Goal: Task Accomplishment & Management: Manage account settings

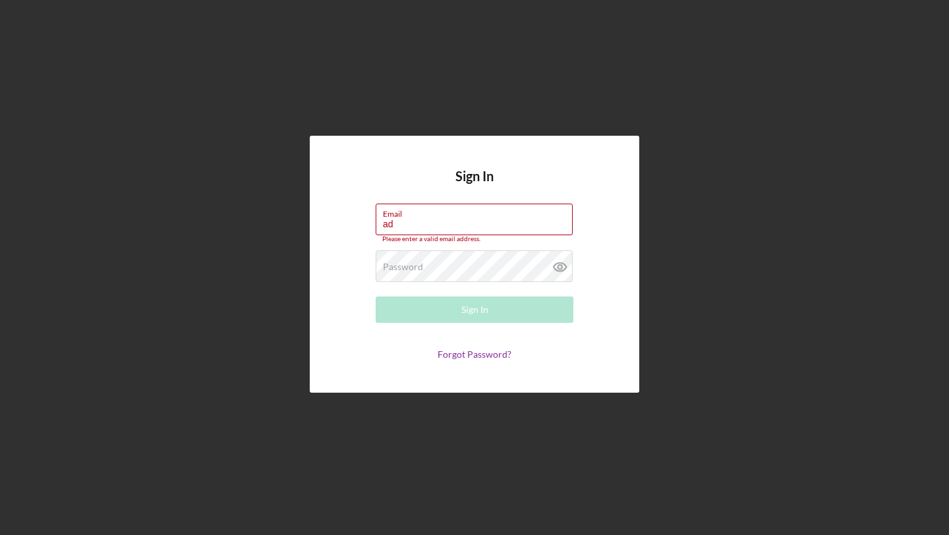
type input "a"
type input "[EMAIL_ADDRESS][DOMAIN_NAME]"
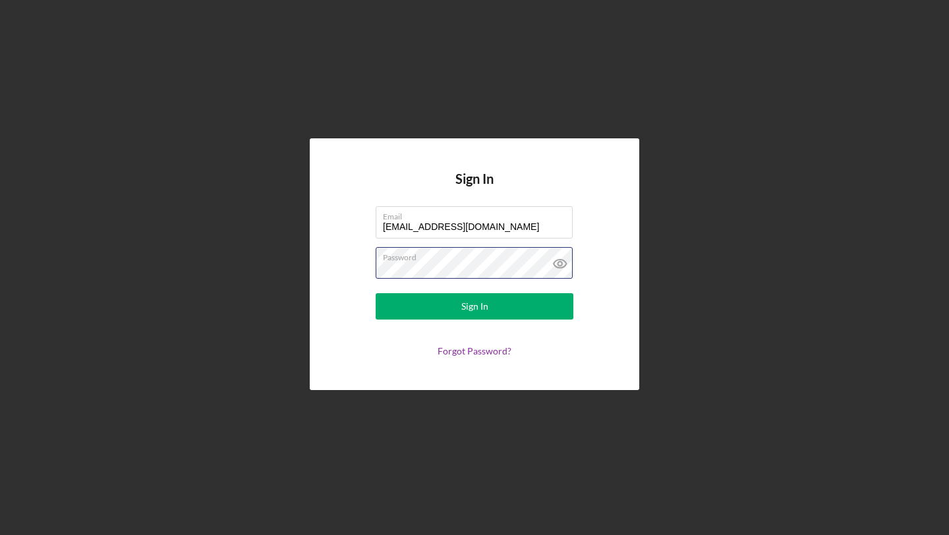
click at [376, 293] on button "Sign In" at bounding box center [475, 306] width 198 height 26
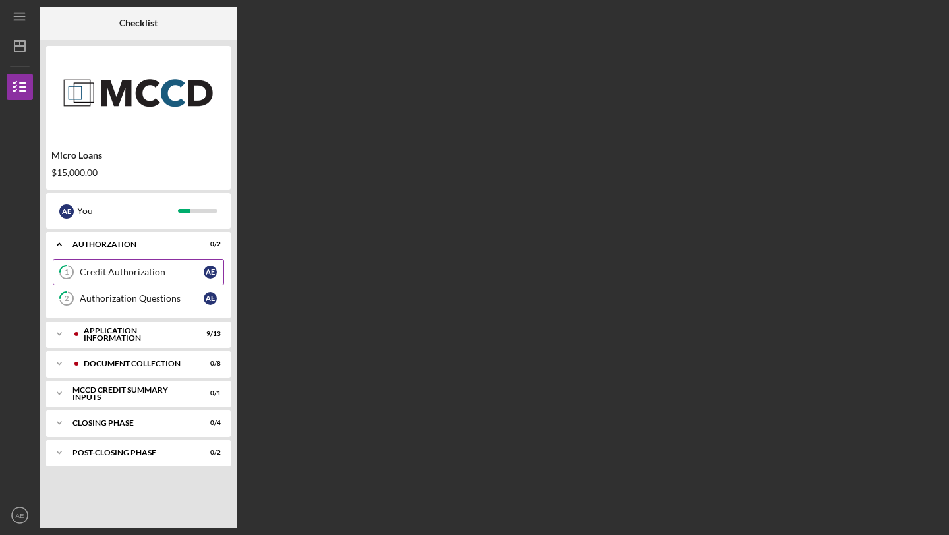
click at [138, 272] on div "Credit Authorization" at bounding box center [142, 272] width 124 height 11
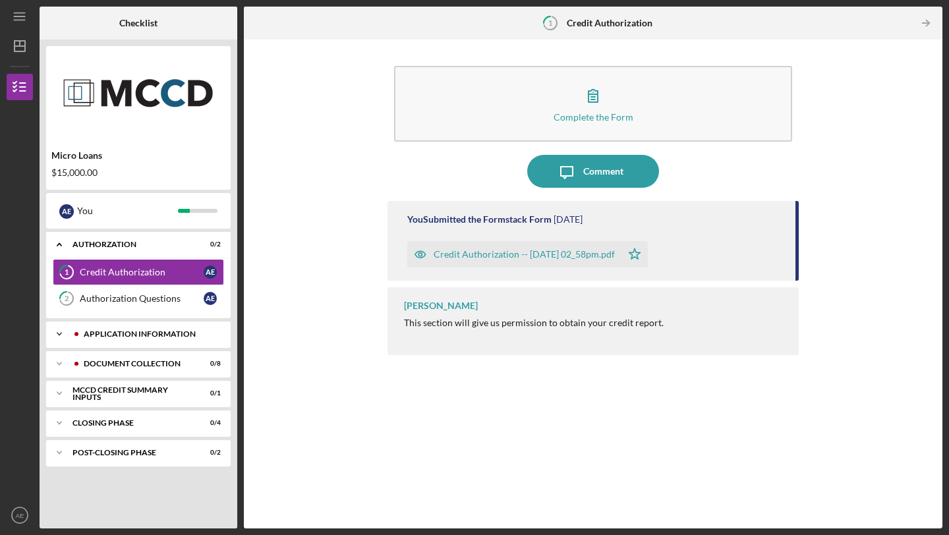
click at [131, 332] on div "Application Information" at bounding box center [149, 334] width 130 height 8
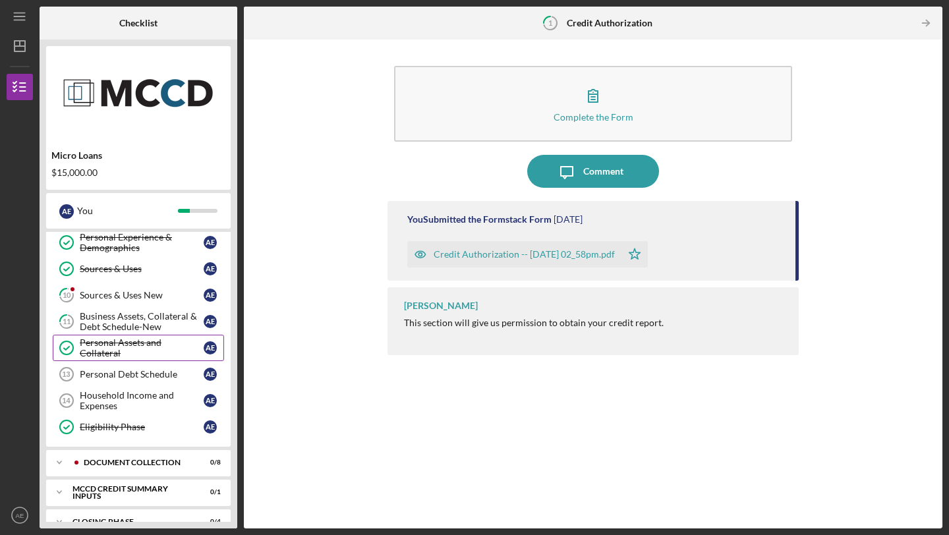
scroll to position [250, 0]
click at [120, 298] on div "Sources & Uses New" at bounding box center [142, 296] width 124 height 11
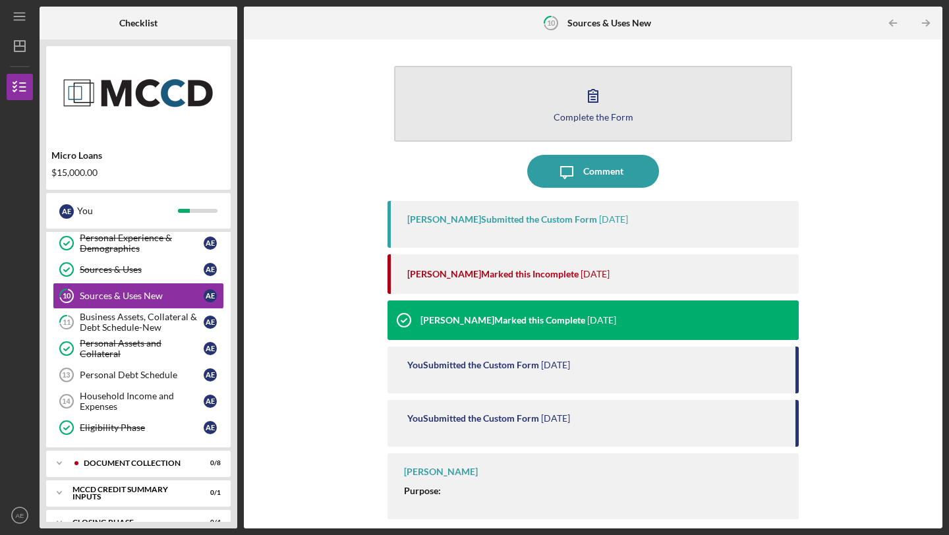
click at [592, 103] on icon "button" at bounding box center [593, 95] width 33 height 33
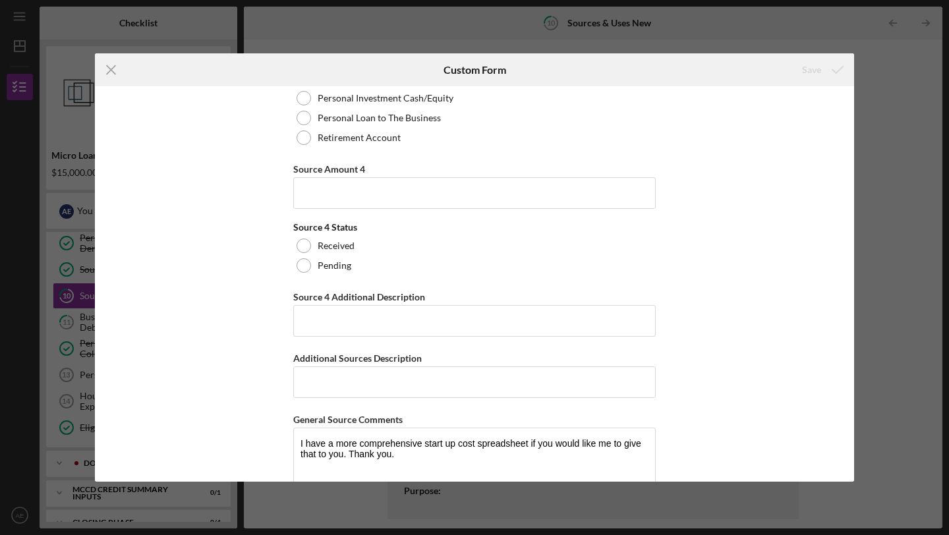
scroll to position [5749, 0]
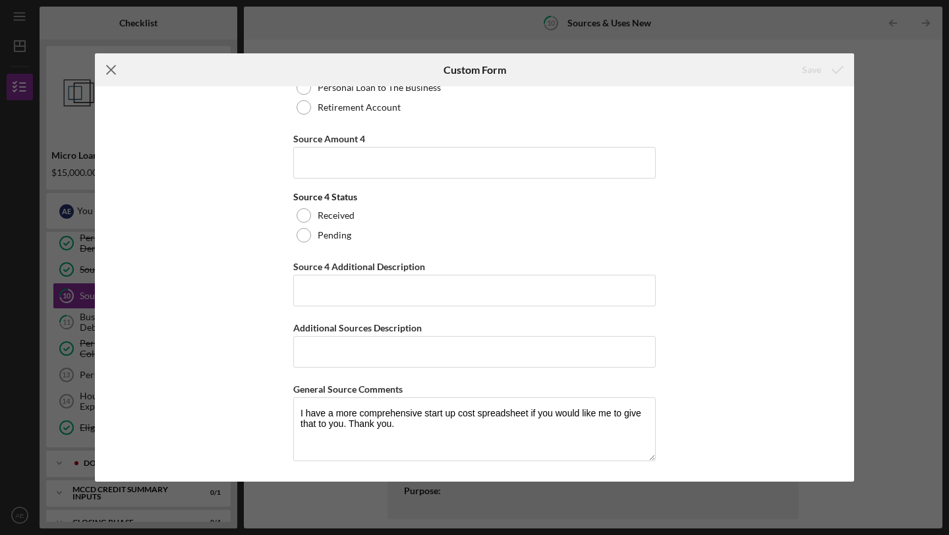
click at [115, 68] on icon "Icon/Menu Close" at bounding box center [111, 69] width 33 height 33
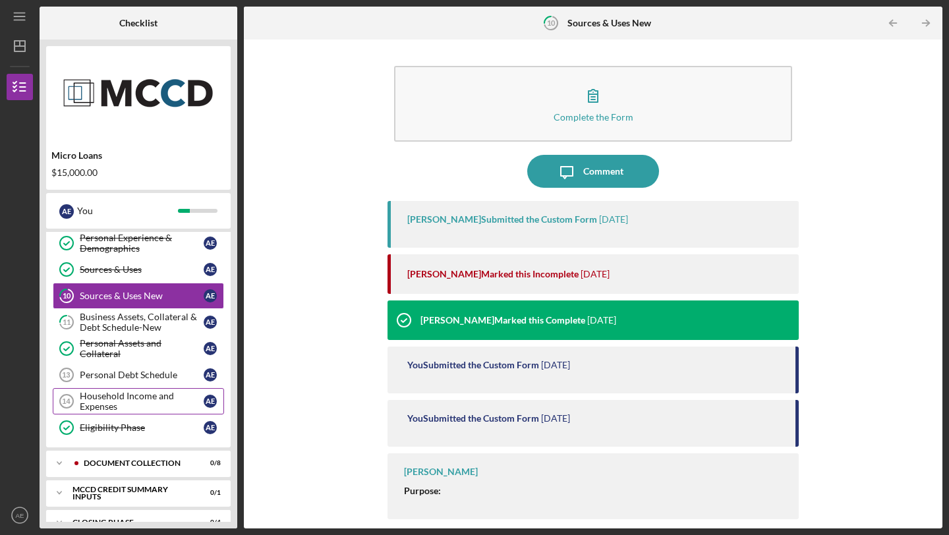
scroll to position [301, 0]
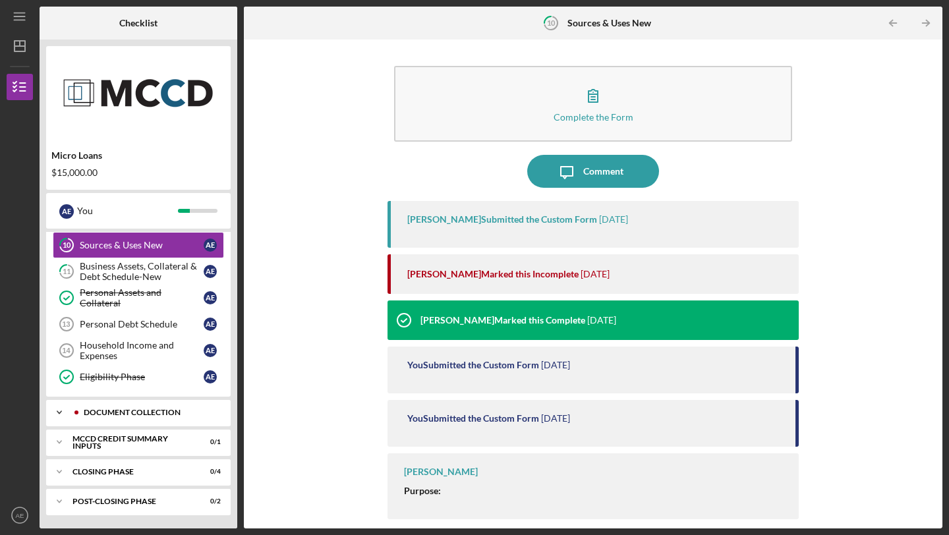
click at [105, 407] on div "Icon/Expander Document Collection 0 / 8" at bounding box center [138, 412] width 184 height 26
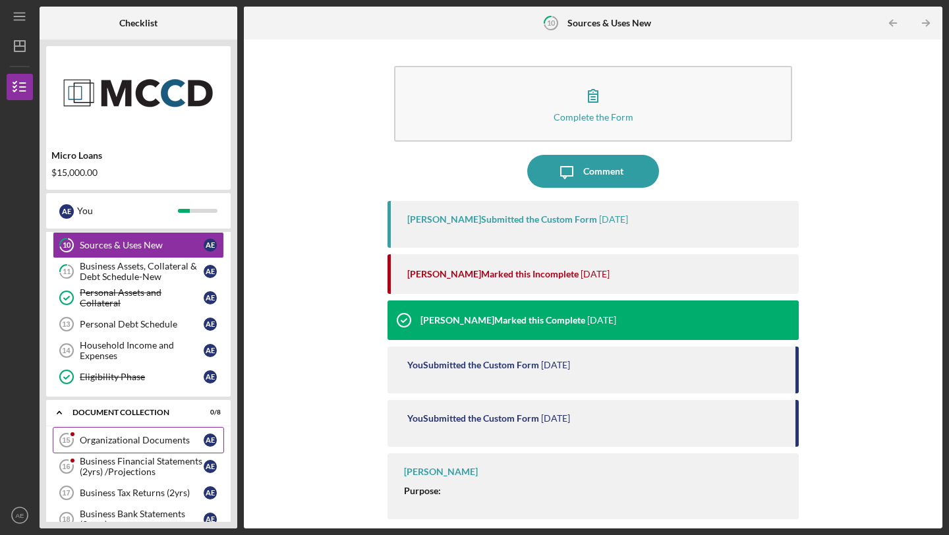
click at [107, 443] on div "Organizational Documents" at bounding box center [142, 440] width 124 height 11
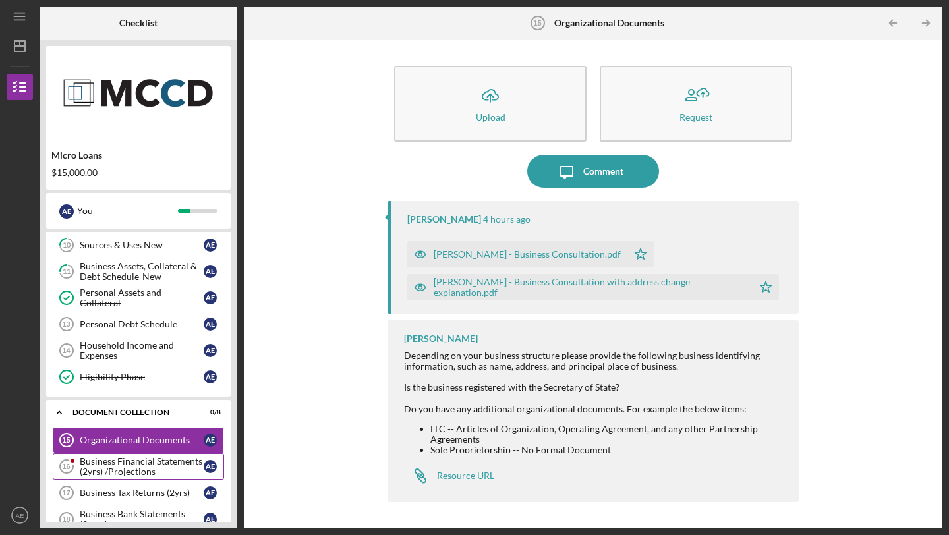
click at [132, 468] on div "Business Financial Statements (2yrs) /Projections" at bounding box center [142, 466] width 124 height 21
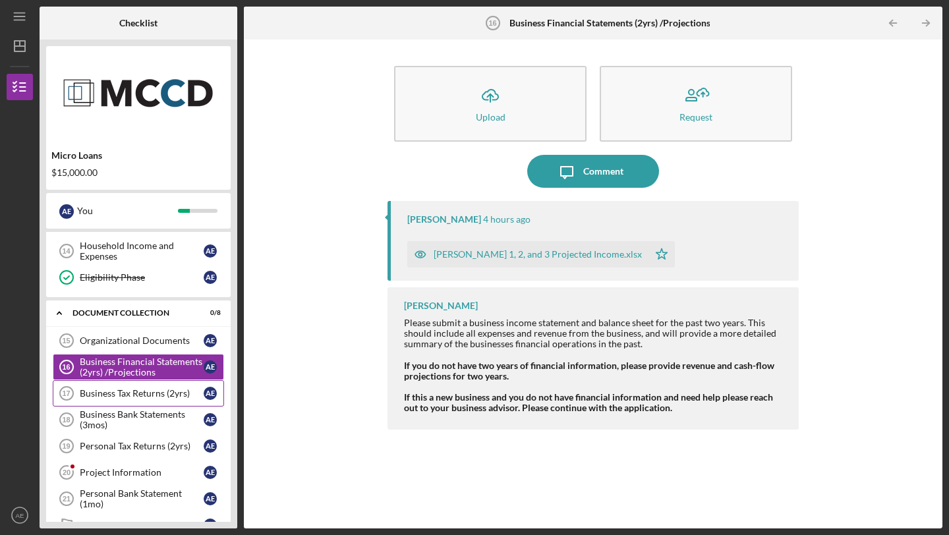
scroll to position [465, 0]
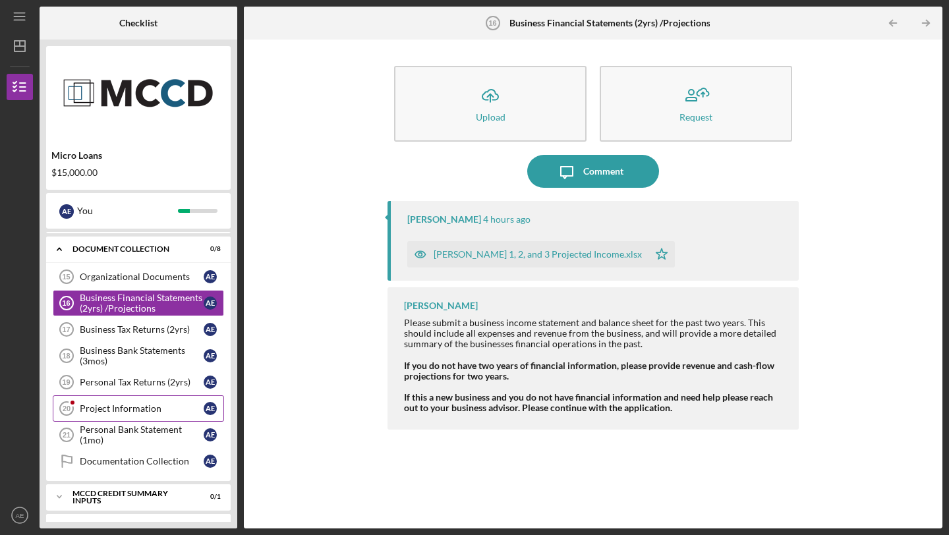
click at [121, 407] on div "Project Information" at bounding box center [142, 408] width 124 height 11
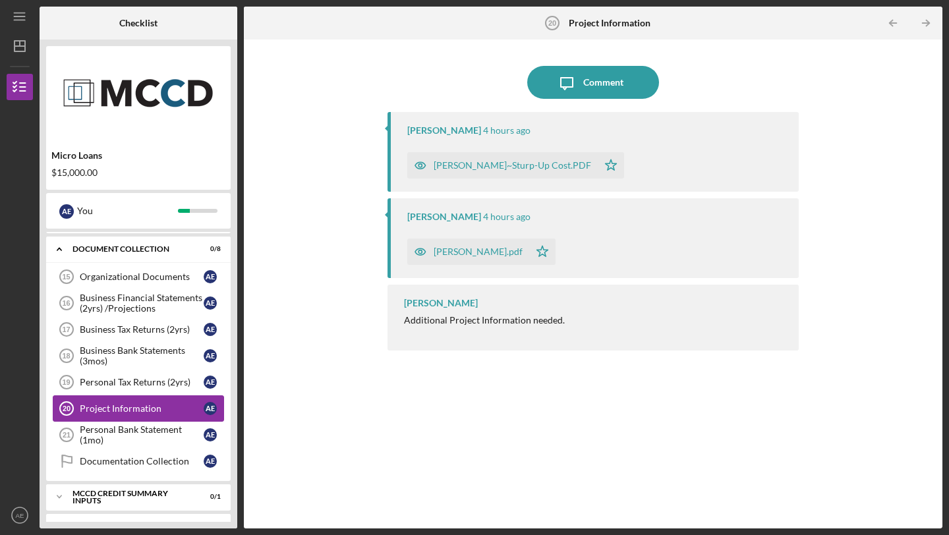
scroll to position [519, 0]
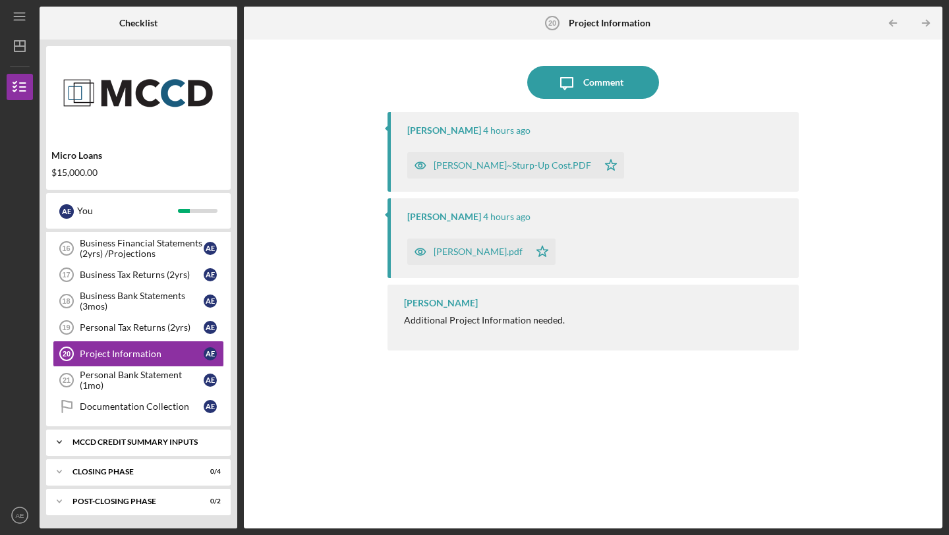
click at [118, 447] on div "Icon/Expander MCCD Credit Summary Inputs 0 / 1" at bounding box center [138, 442] width 184 height 26
click at [86, 441] on div "MCCD Credit Summary Inputs" at bounding box center [143, 442] width 142 height 8
click at [113, 409] on div "Documentation Collection" at bounding box center [142, 406] width 124 height 11
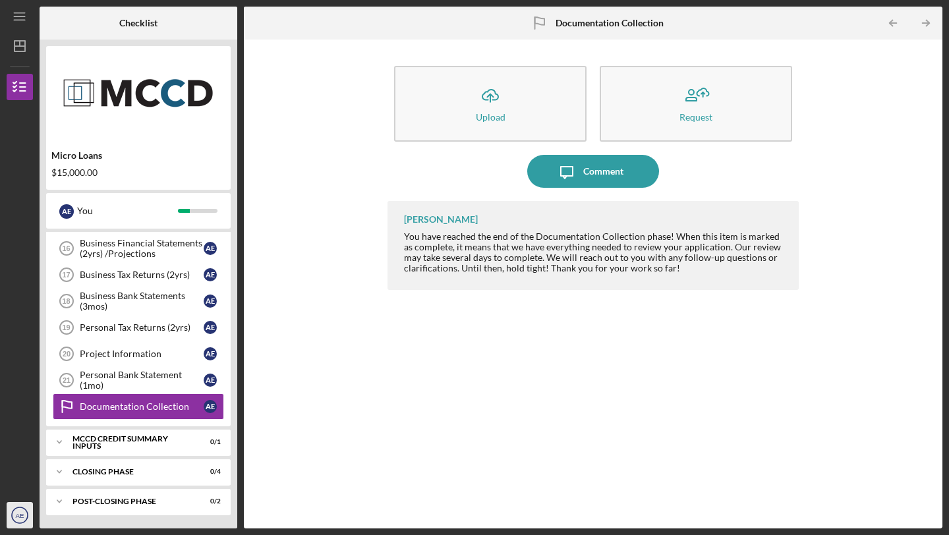
click at [23, 517] on text "AE" at bounding box center [20, 515] width 9 height 7
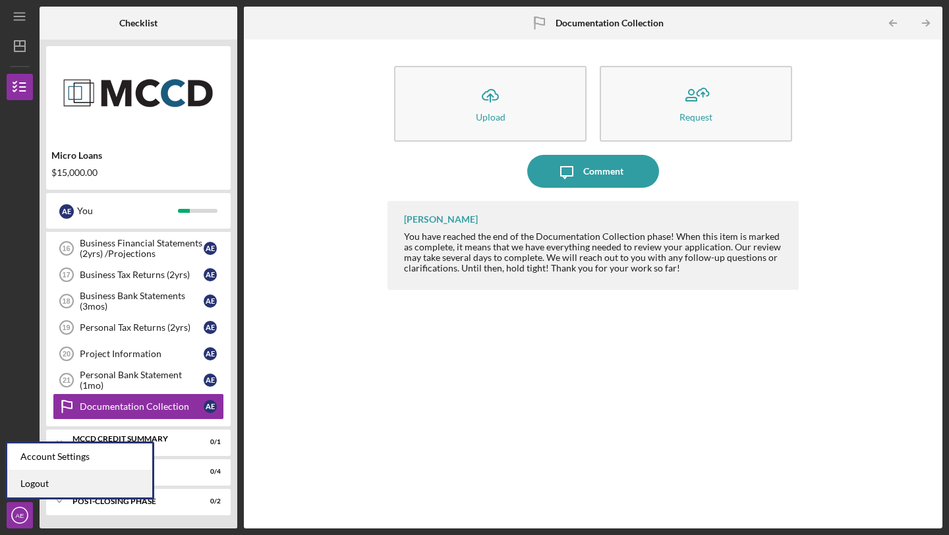
click at [40, 488] on link "Logout" at bounding box center [79, 483] width 145 height 27
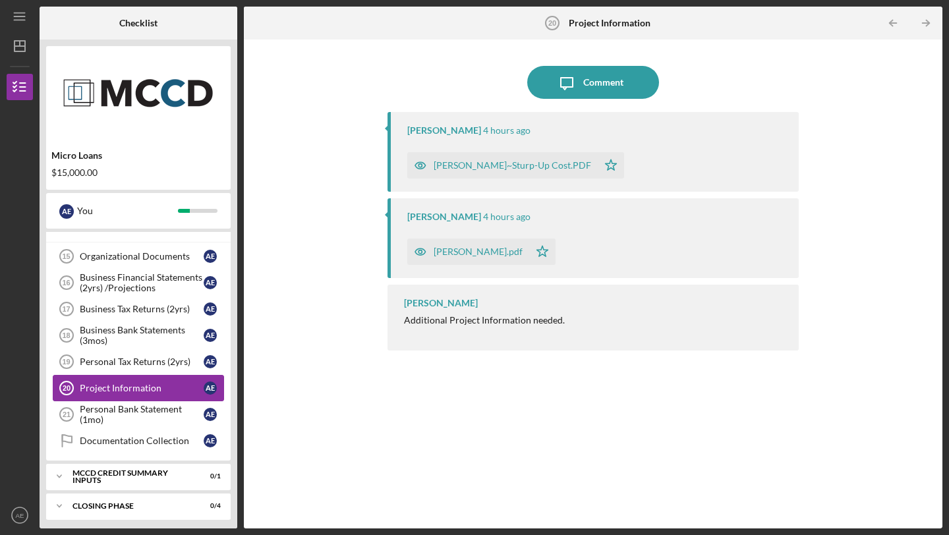
scroll to position [169, 0]
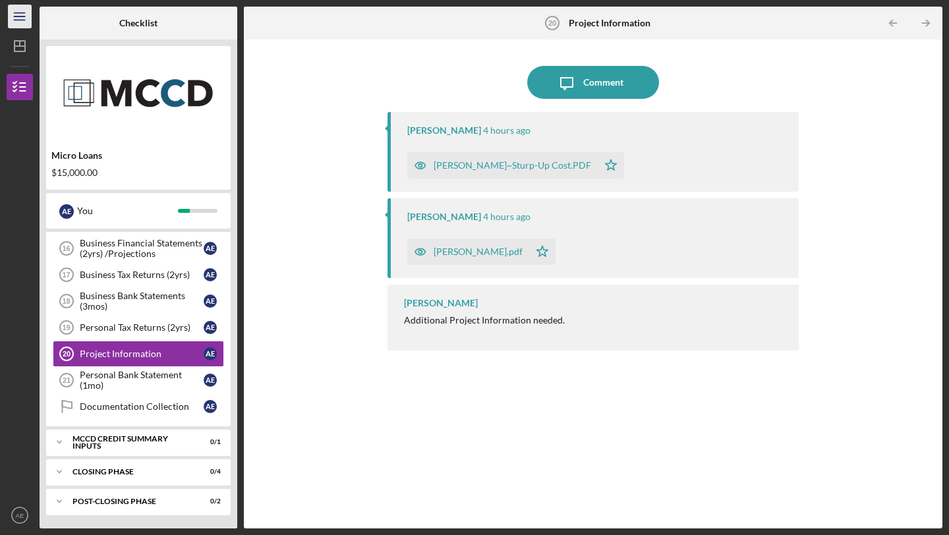
click at [14, 14] on icon "Icon/Menu" at bounding box center [20, 17] width 30 height 30
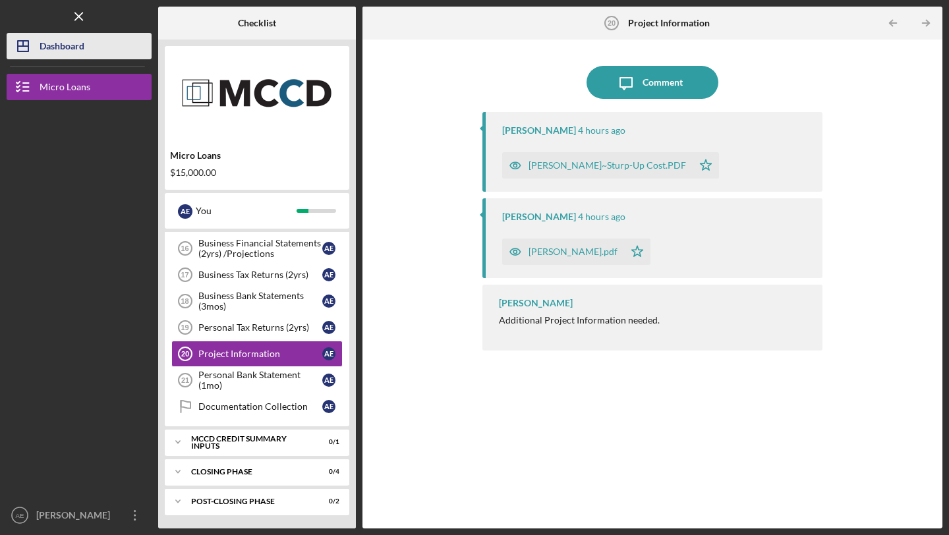
click at [57, 49] on div "Dashboard" at bounding box center [62, 48] width 45 height 30
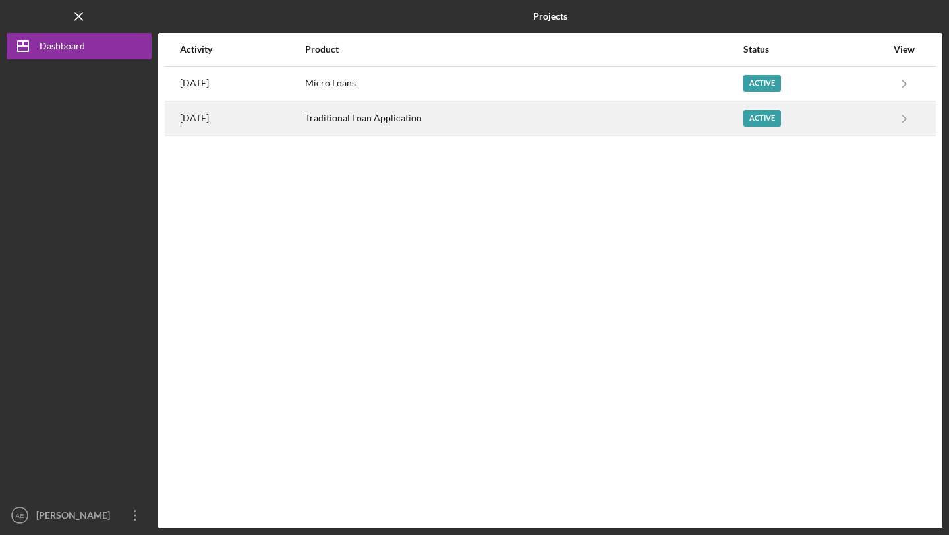
click at [404, 119] on div "Traditional Loan Application" at bounding box center [523, 118] width 437 height 33
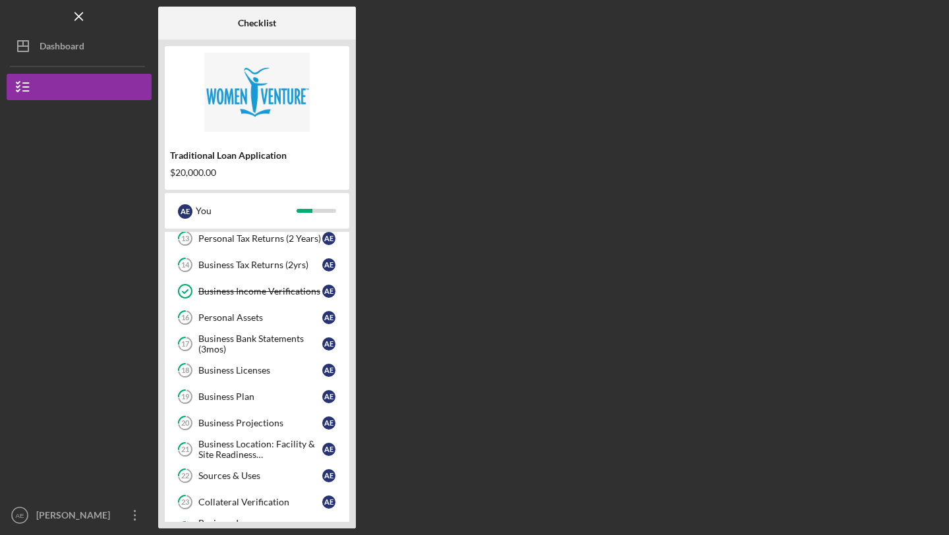
scroll to position [291, 0]
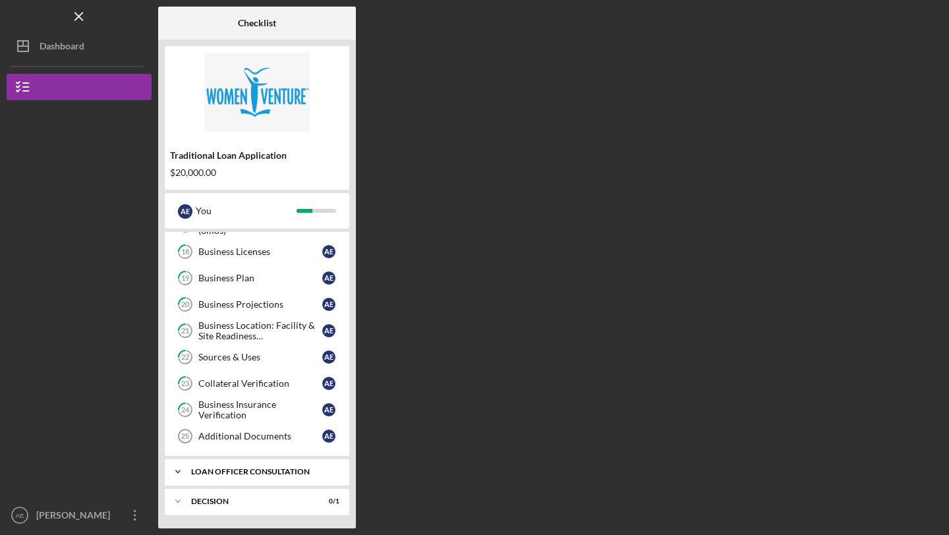
click at [215, 468] on div "Loan Officer Consultation" at bounding box center [262, 472] width 142 height 8
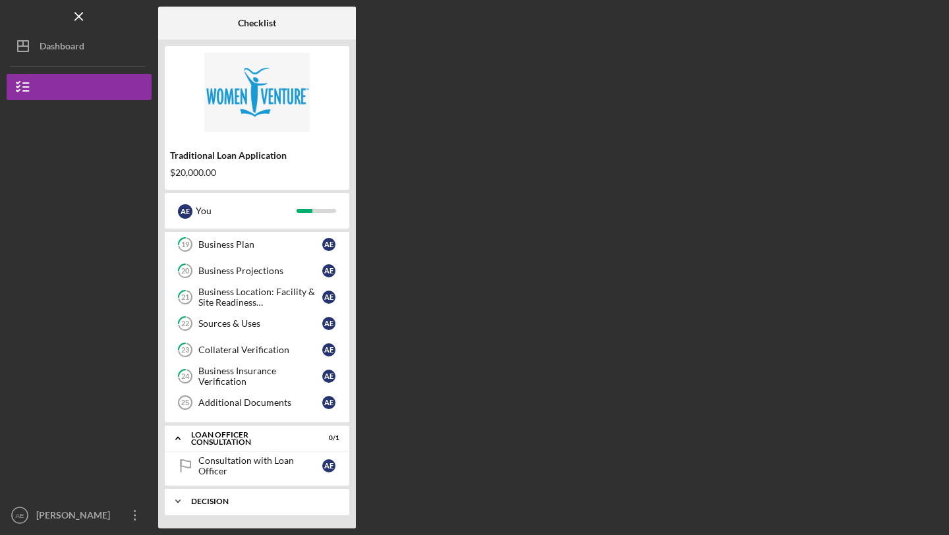
click at [221, 509] on div "Icon/Expander Decision 0 / 1" at bounding box center [257, 501] width 184 height 26
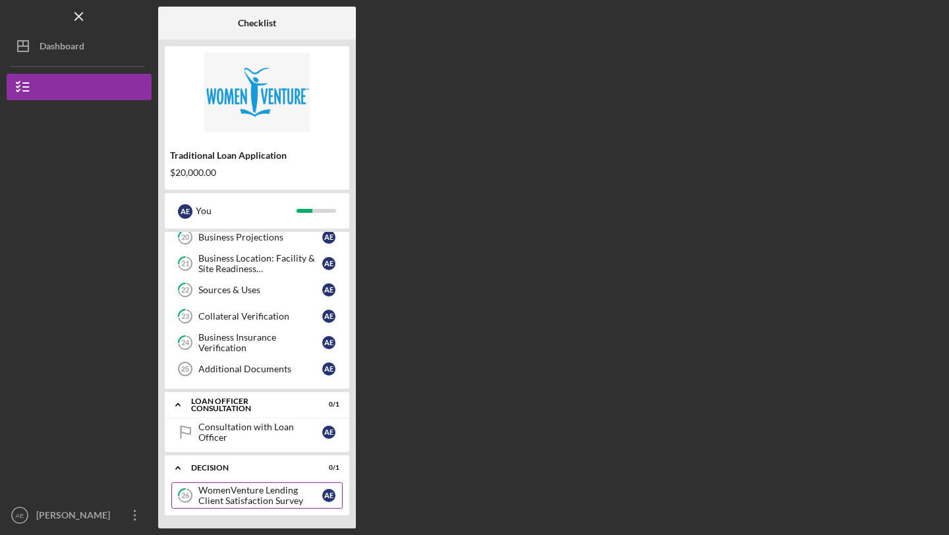
click at [229, 499] on div "WomenVenture Lending Client Satisfaction Survey" at bounding box center [260, 495] width 124 height 21
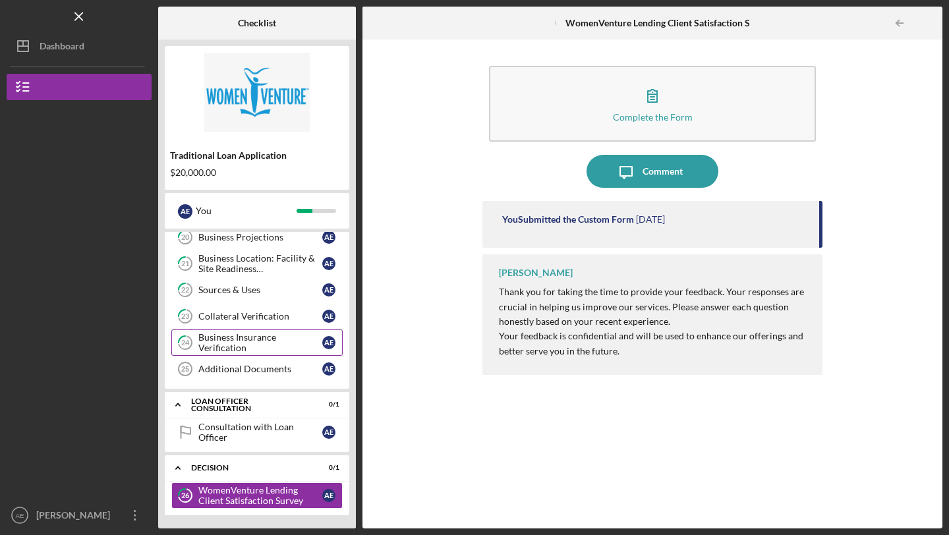
click at [226, 347] on div "Business Insurance Verification" at bounding box center [260, 342] width 124 height 21
